Goal: Task Accomplishment & Management: Use online tool/utility

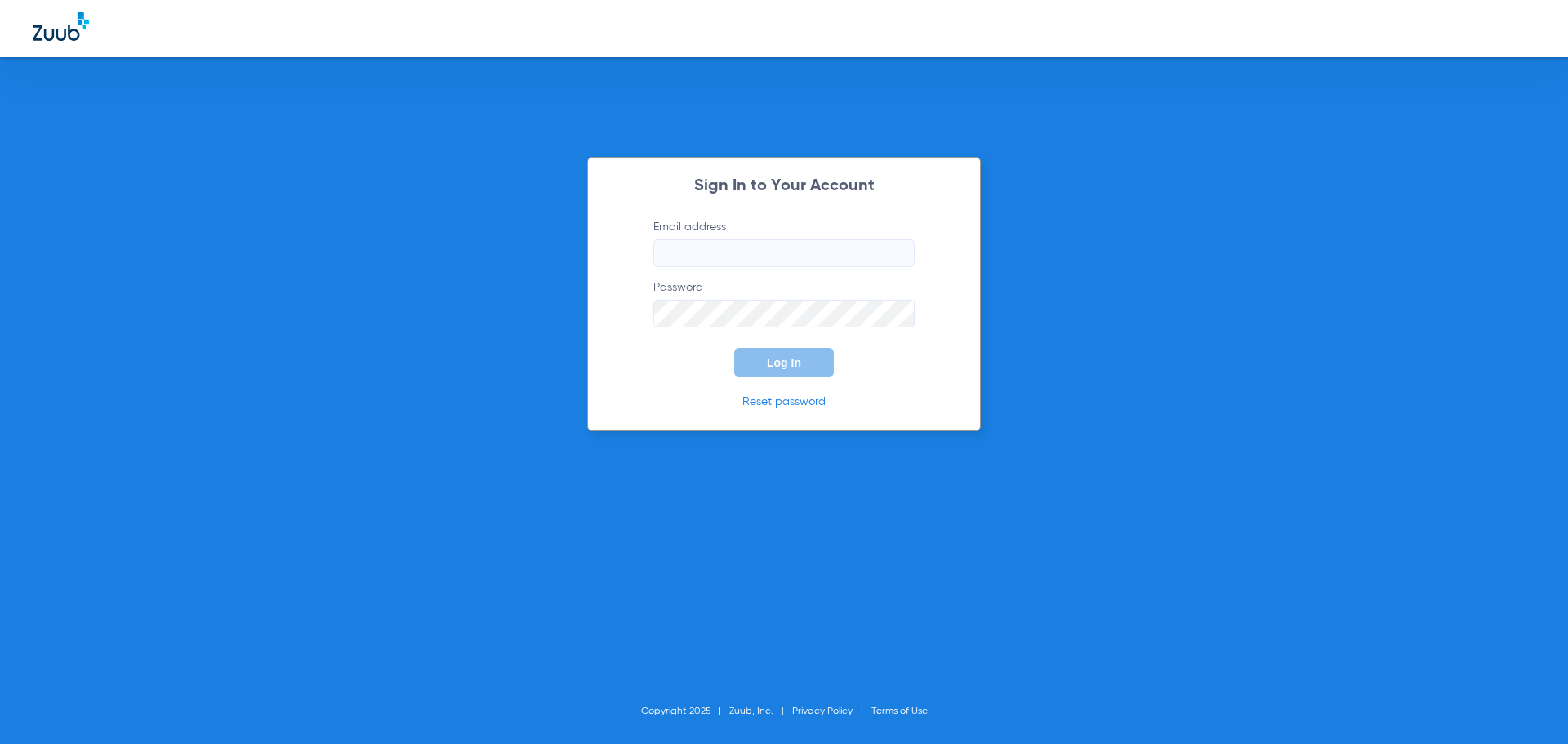
type input "[EMAIL_ADDRESS][DOMAIN_NAME]"
click at [812, 375] on button "Log In" at bounding box center [784, 363] width 100 height 30
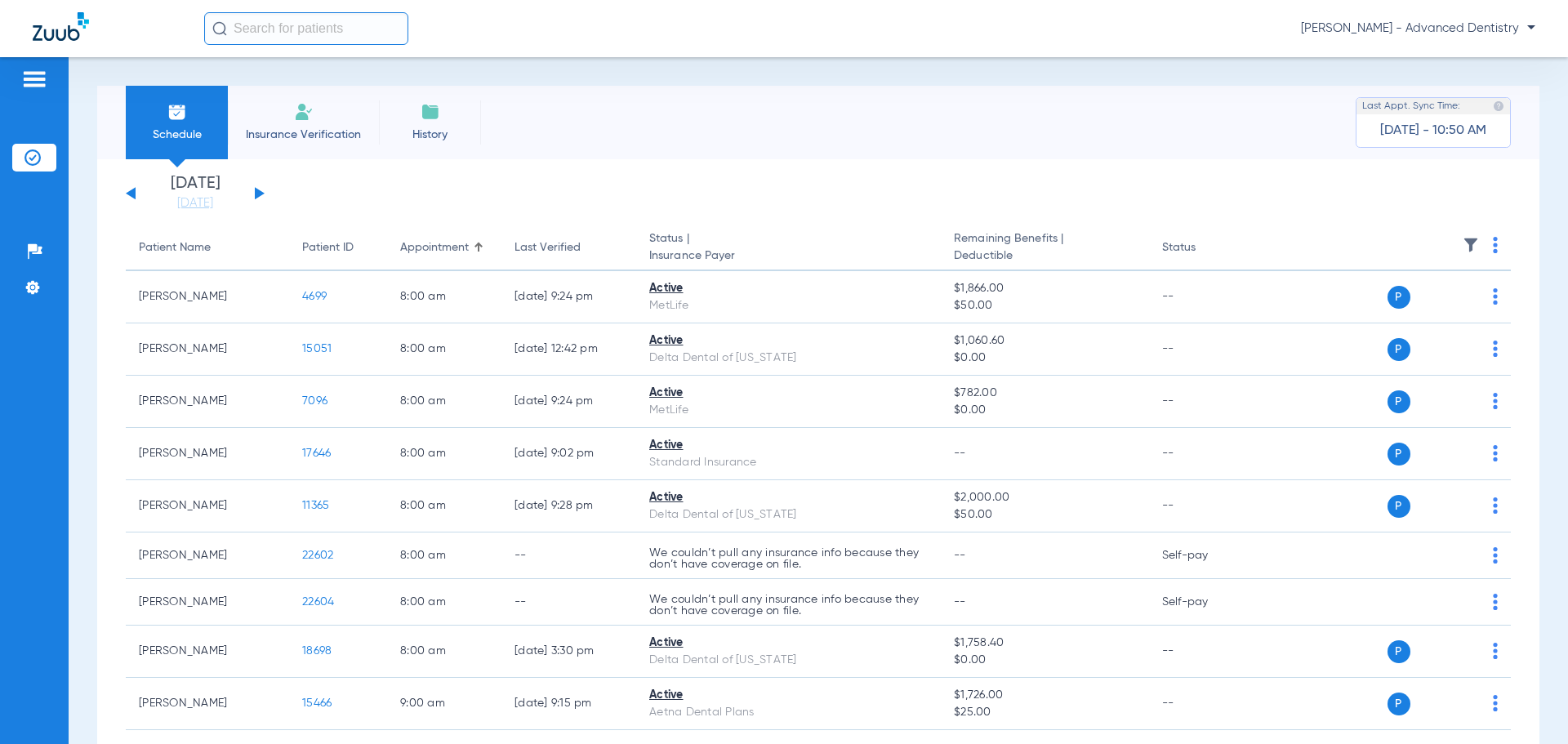
click at [253, 194] on div "Sunday 08-10-2025 Monday 08-11-2025 Tuesday 08-12-2025 Wednesday 08-13-2025 Thu…" at bounding box center [195, 193] width 139 height 36
click at [258, 190] on button at bounding box center [260, 193] width 10 height 12
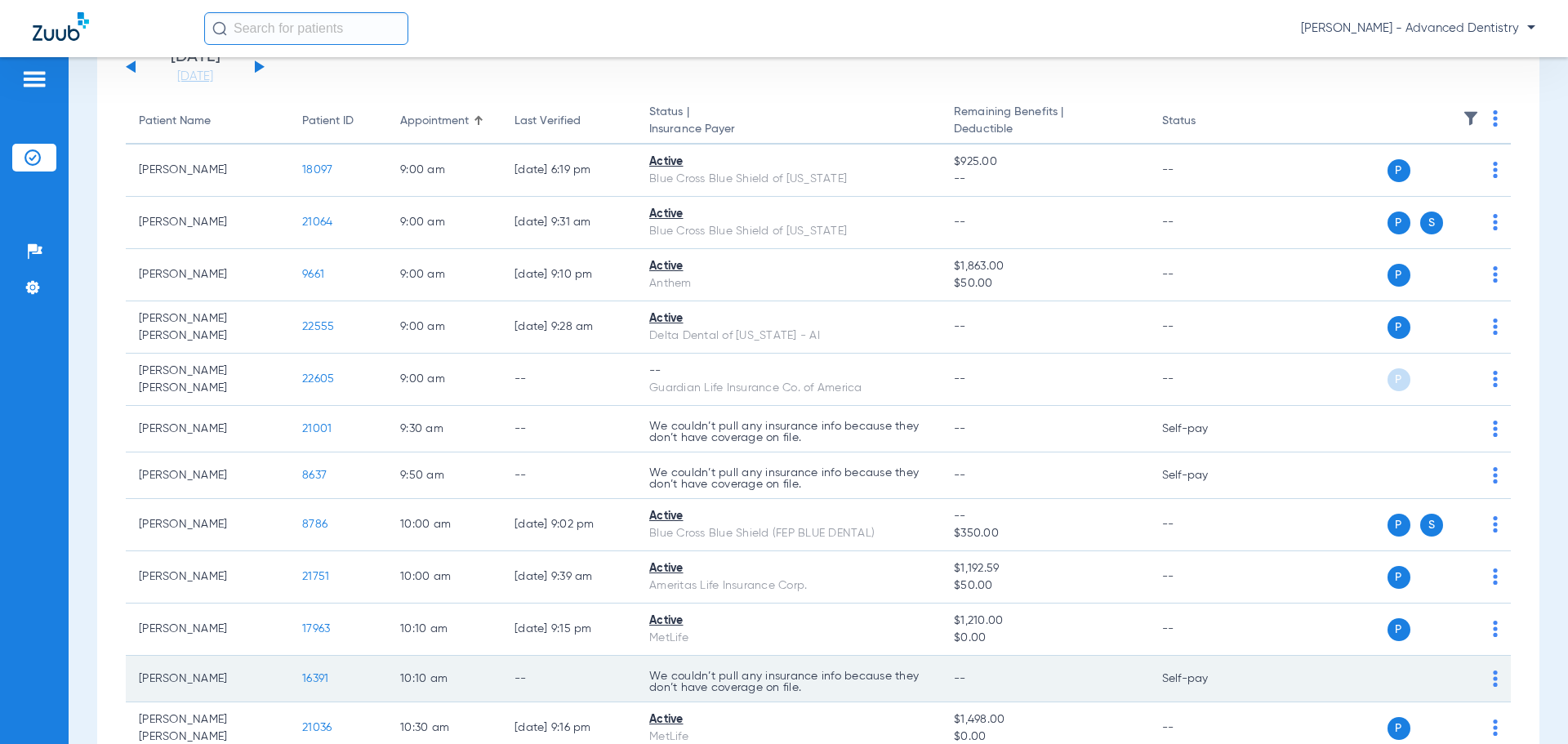
scroll to position [326, 0]
